Goal: Task Accomplishment & Management: Complete application form

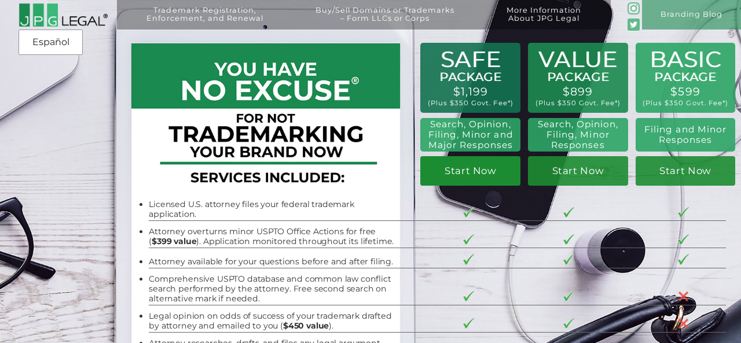
click at [462, 173] on link "Start Now" at bounding box center [470, 171] width 100 height 30
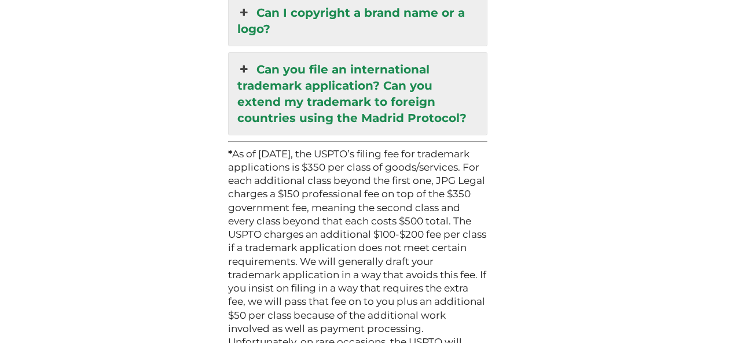
scroll to position [3451, 0]
